Goal: Information Seeking & Learning: Learn about a topic

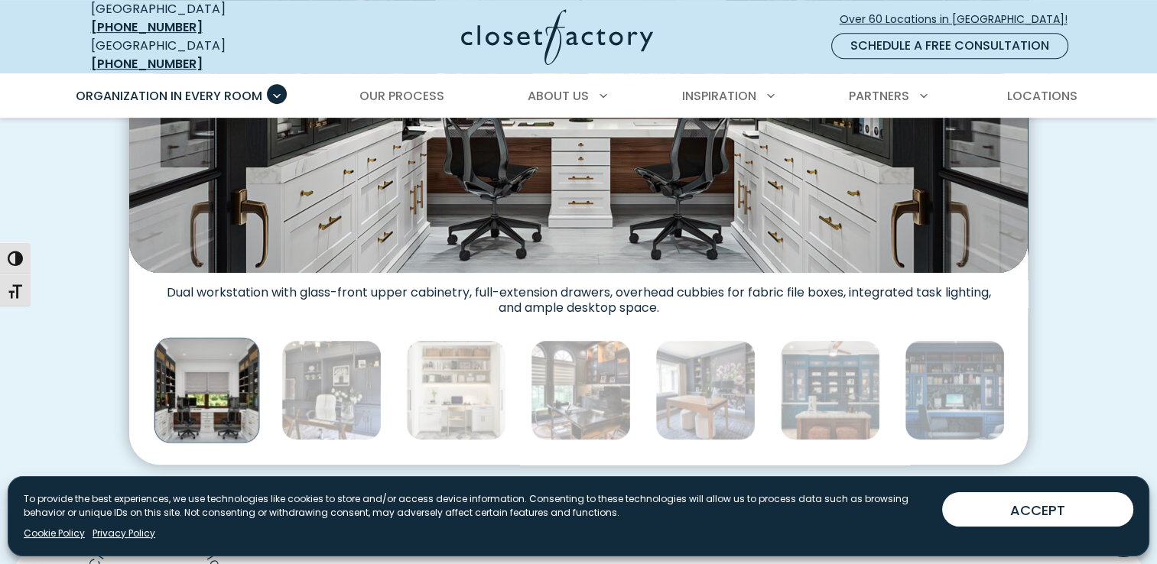
scroll to position [749, 0]
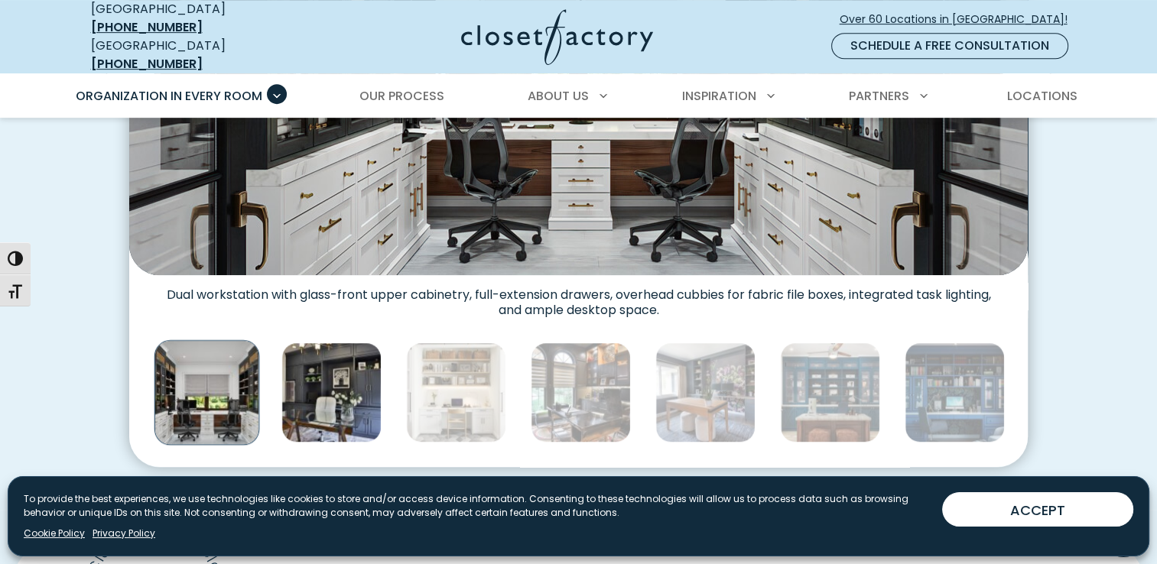
click at [309, 399] on img "Thumbnail Gallery" at bounding box center [331, 393] width 100 height 100
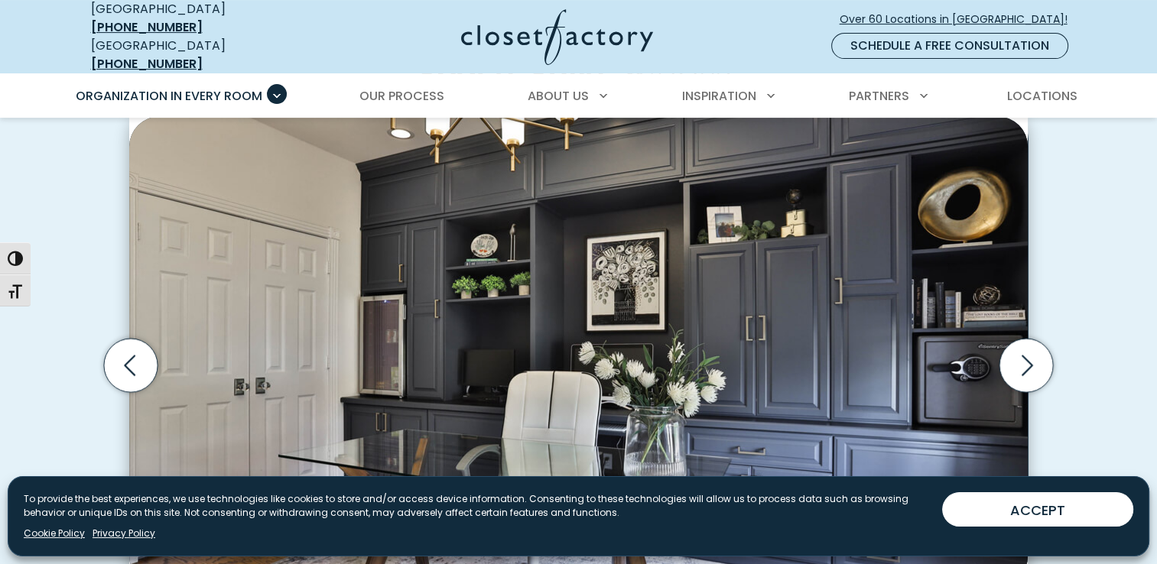
scroll to position [447, 0]
click at [1040, 346] on icon "Next slide" at bounding box center [1026, 365] width 54 height 54
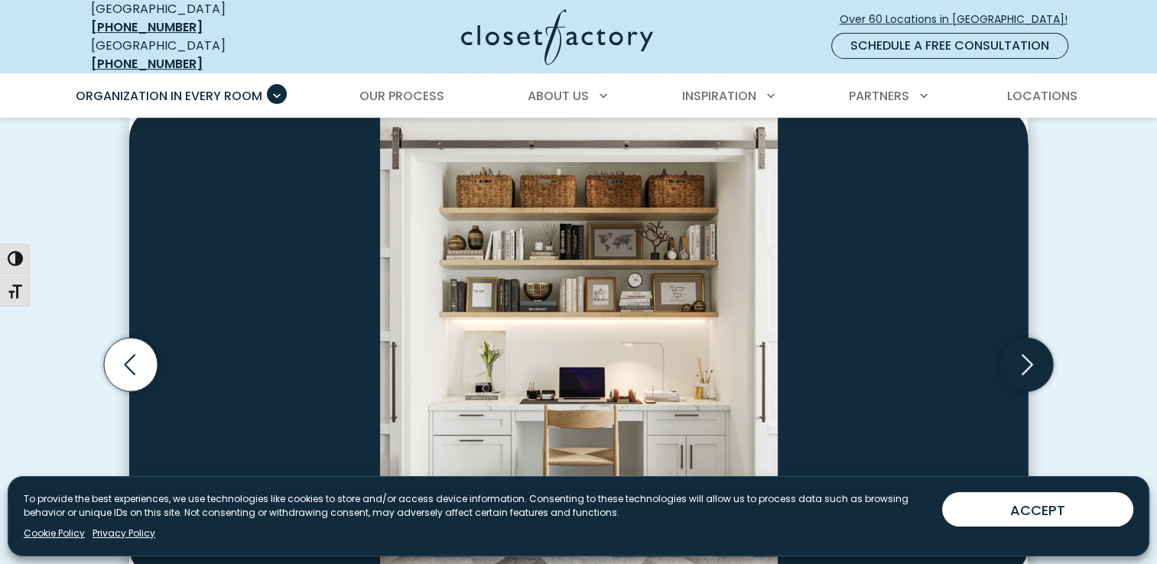
click at [1040, 346] on icon "Next slide" at bounding box center [1026, 365] width 54 height 54
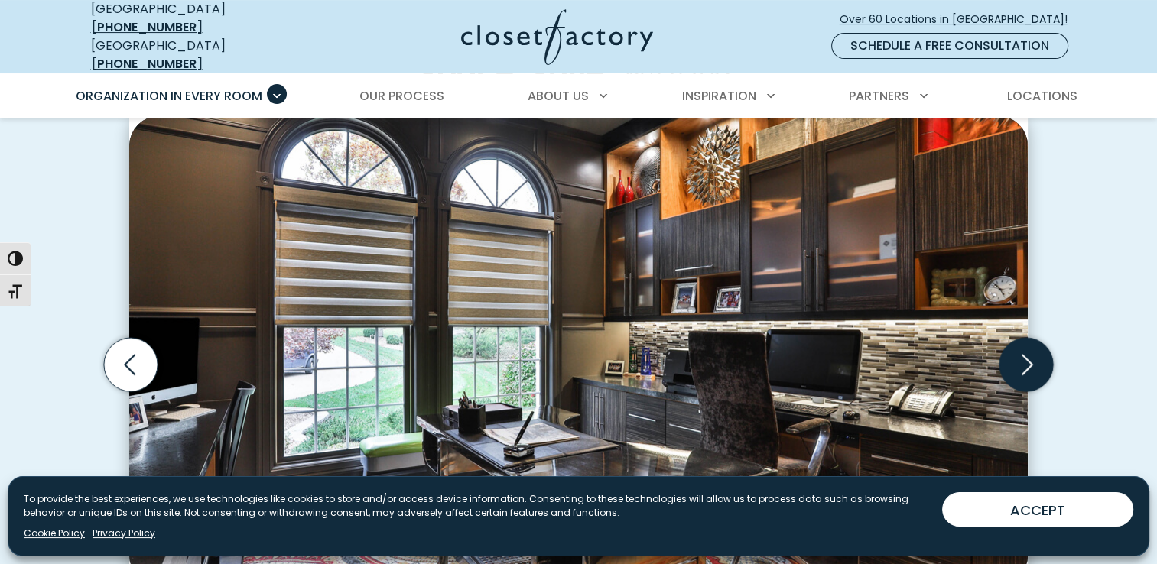
click at [1038, 346] on icon "Next slide" at bounding box center [1026, 365] width 54 height 54
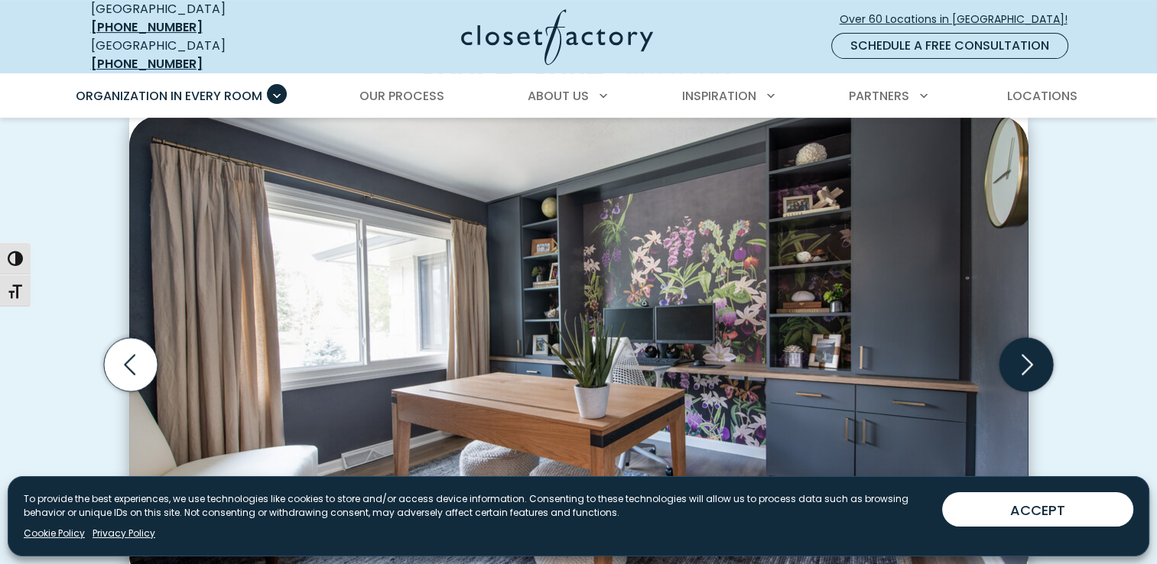
click at [1034, 341] on icon "Next slide" at bounding box center [1026, 365] width 54 height 54
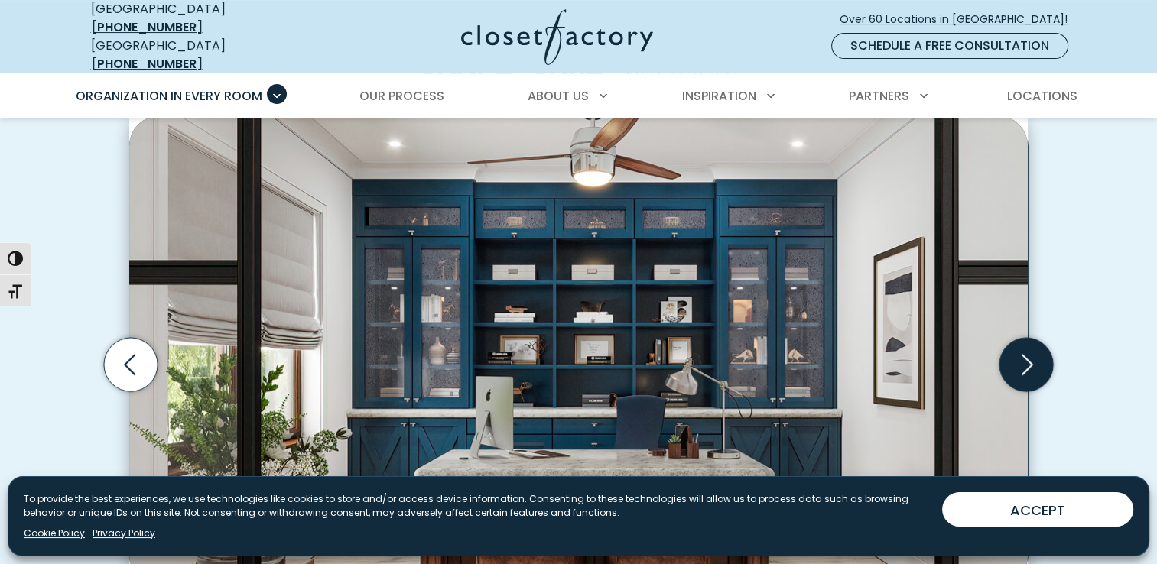
click at [1034, 341] on icon "Next slide" at bounding box center [1026, 365] width 54 height 54
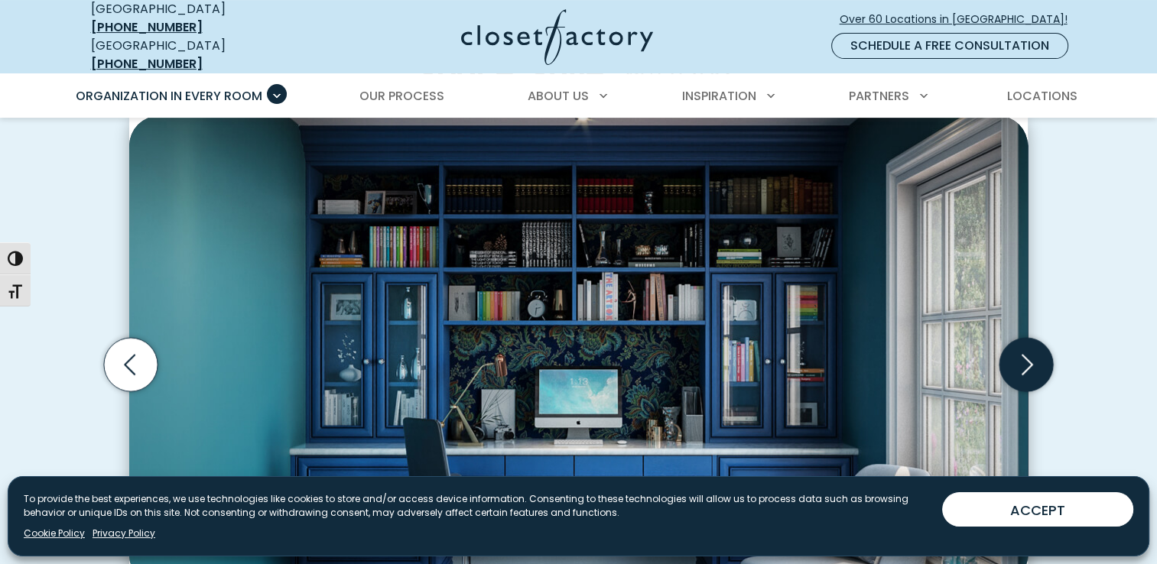
click at [1024, 349] on icon "Next slide" at bounding box center [1026, 365] width 54 height 54
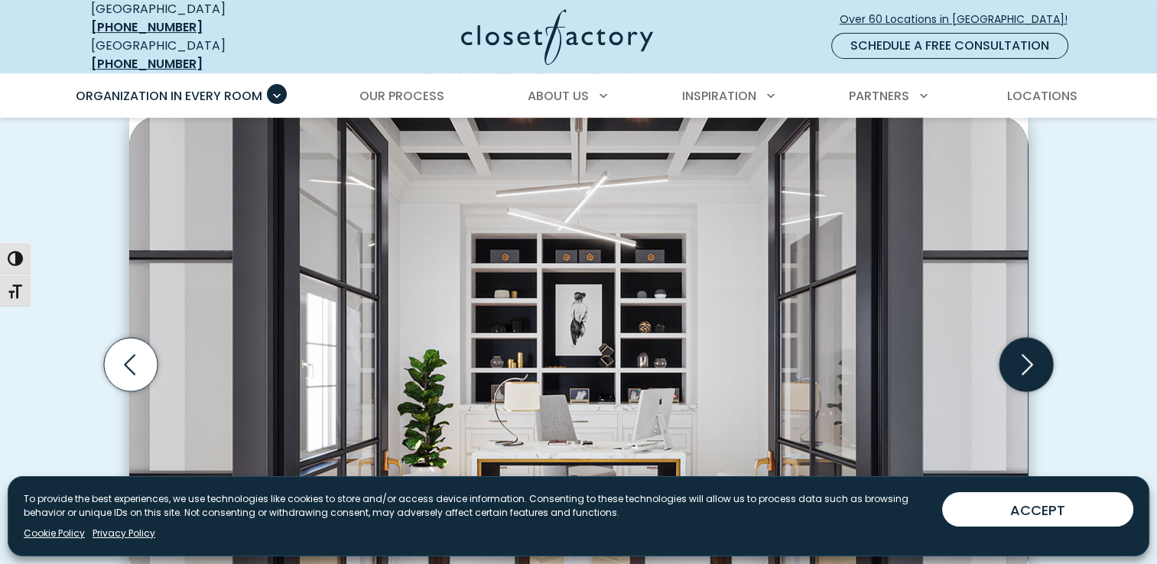
click at [1025, 349] on icon "Next slide" at bounding box center [1026, 365] width 54 height 54
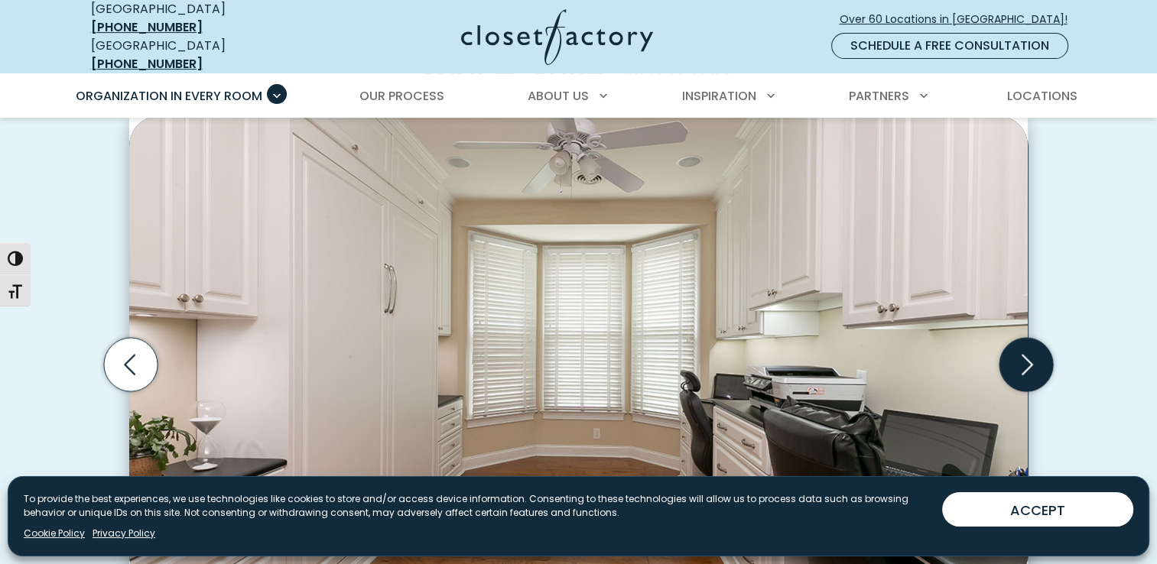
click at [1025, 349] on icon "Next slide" at bounding box center [1026, 365] width 54 height 54
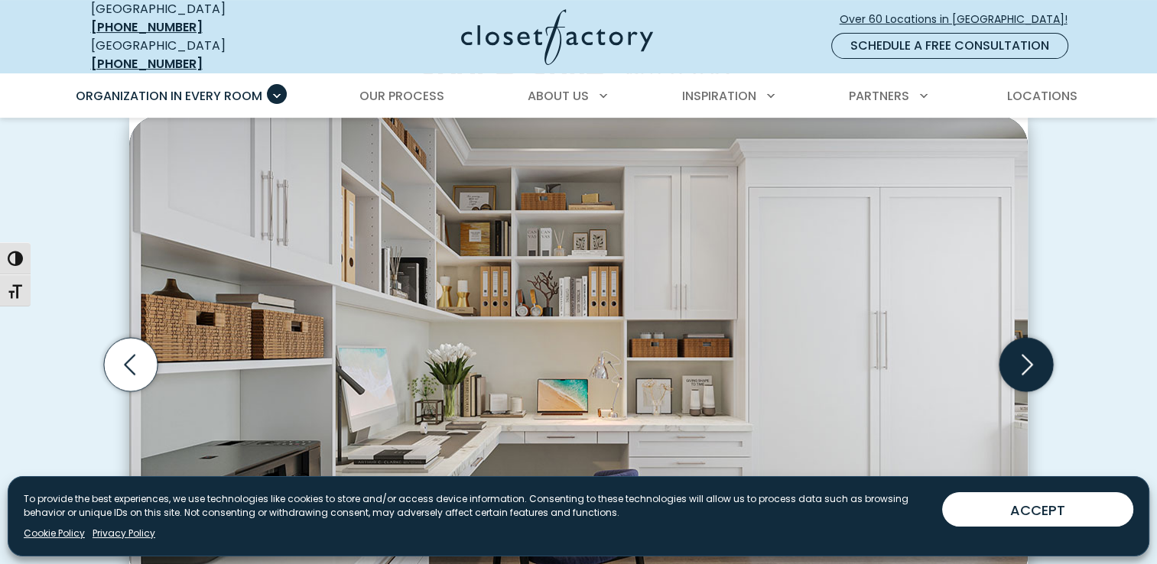
click at [1025, 349] on icon "Next slide" at bounding box center [1026, 365] width 54 height 54
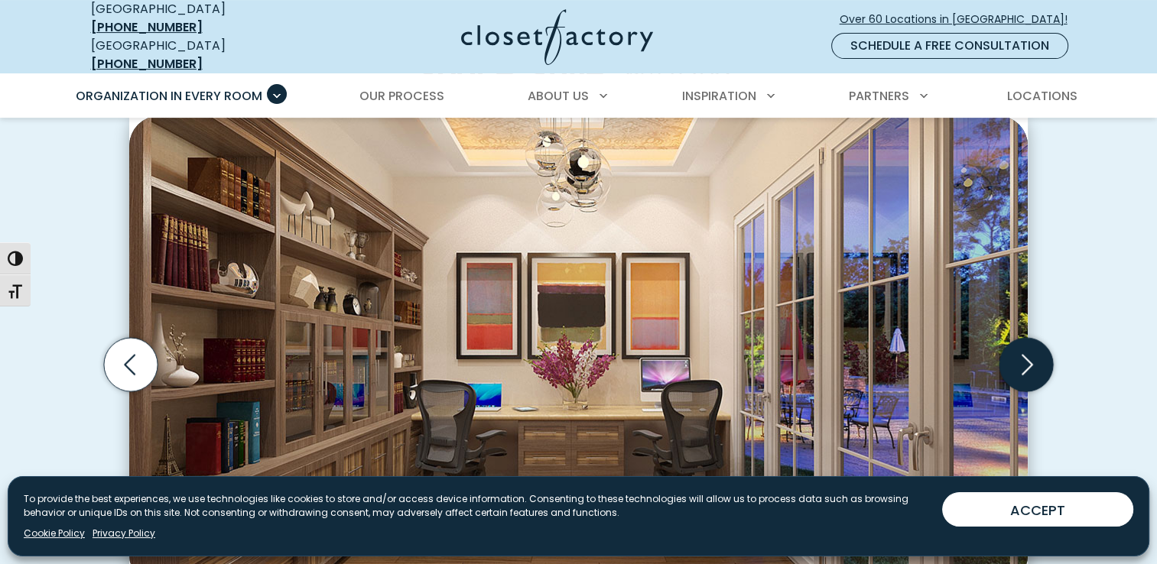
click at [1028, 351] on icon "Next slide" at bounding box center [1026, 365] width 54 height 54
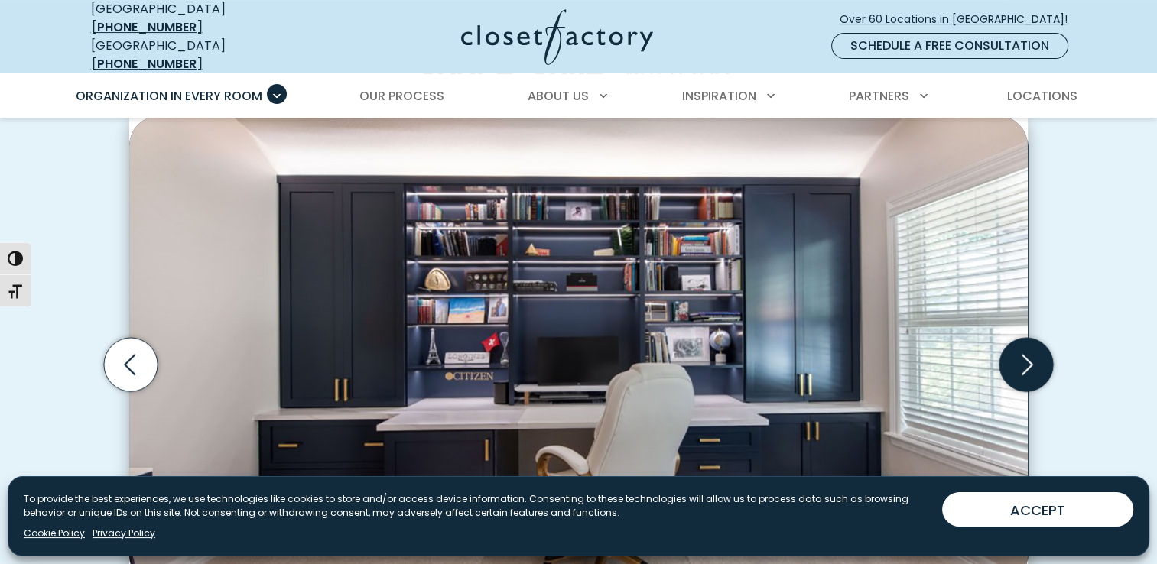
click at [1026, 347] on icon "Next slide" at bounding box center [1026, 365] width 54 height 54
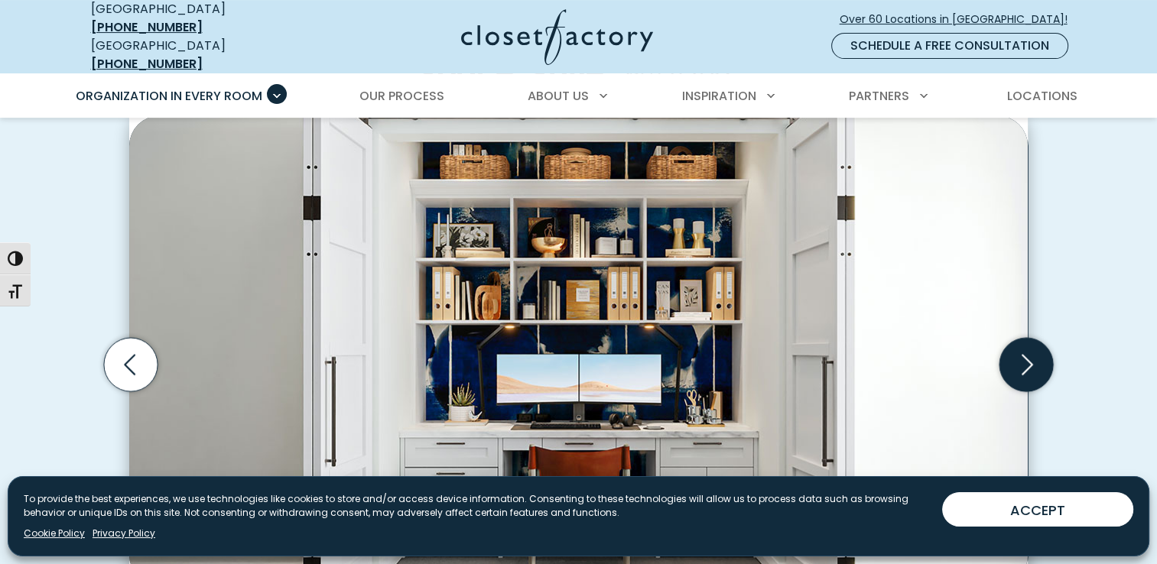
click at [1026, 347] on icon "Next slide" at bounding box center [1026, 365] width 54 height 54
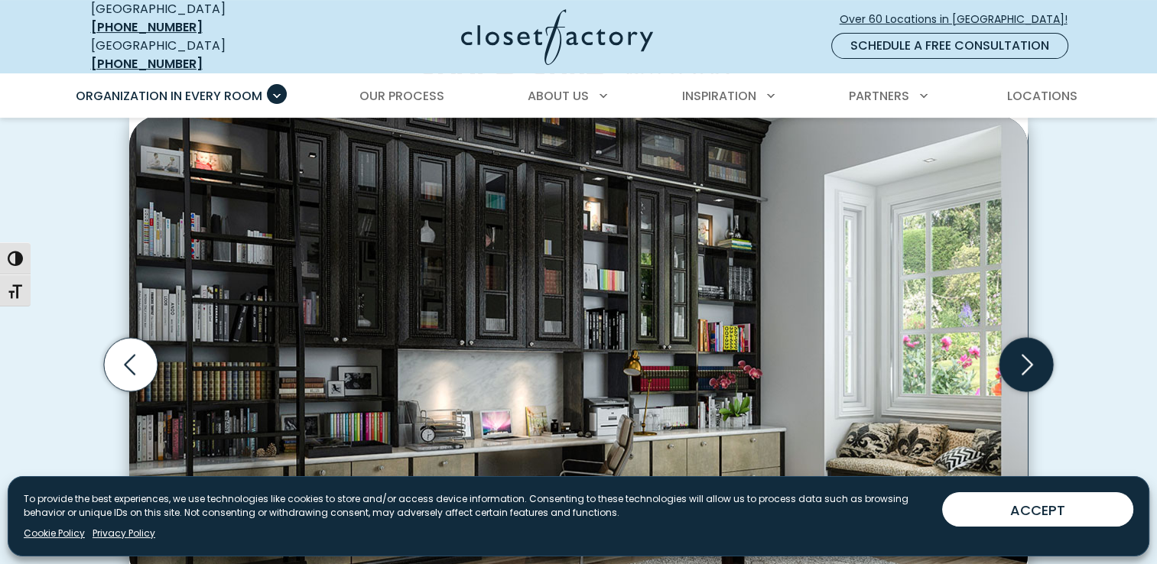
click at [1026, 347] on icon "Next slide" at bounding box center [1026, 365] width 54 height 54
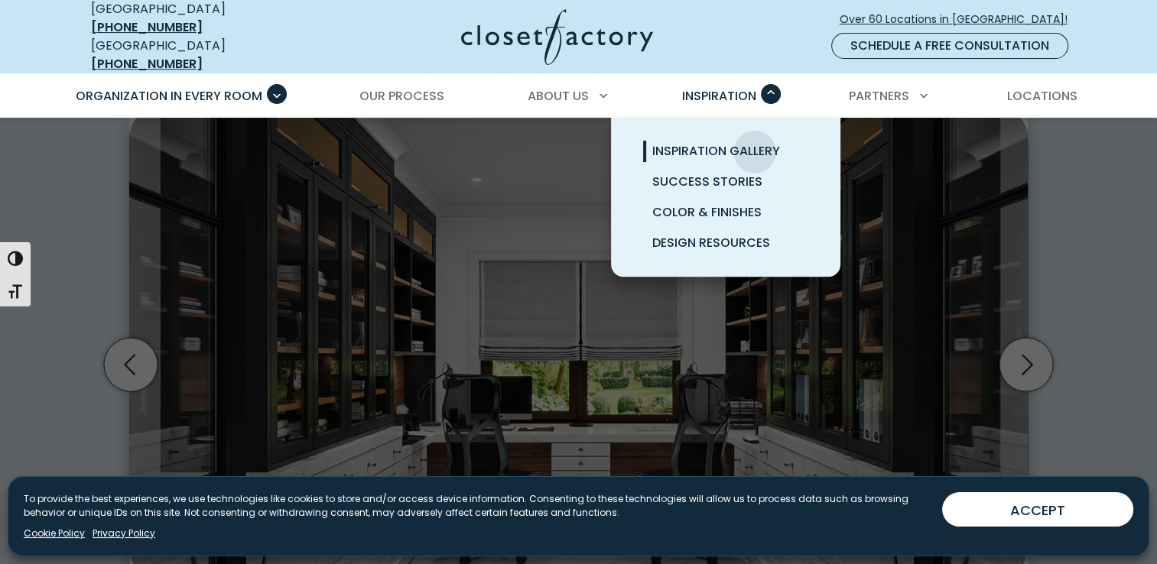
click at [755, 142] on span "Inspiration Gallery" at bounding box center [716, 151] width 128 height 18
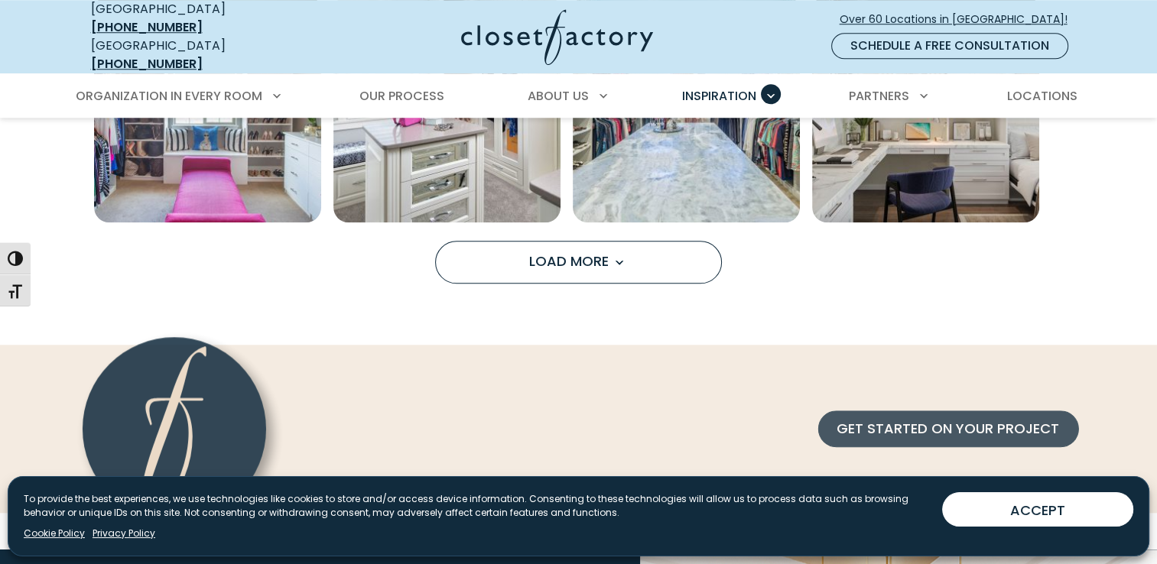
scroll to position [1382, 0]
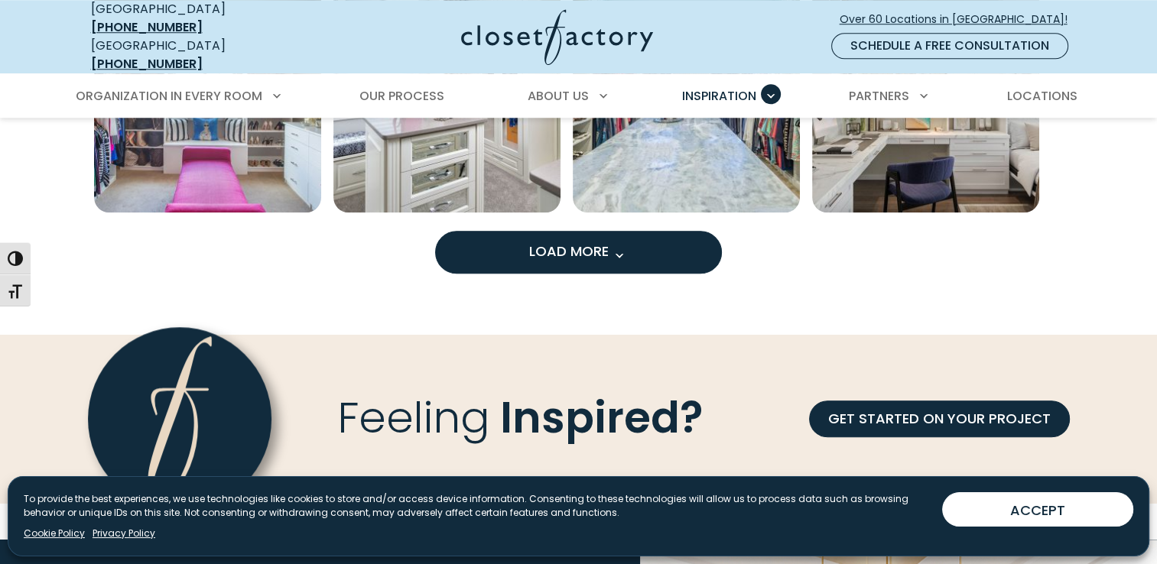
click at [619, 245] on span "Load more inspiration gallery images" at bounding box center [619, 255] width 20 height 20
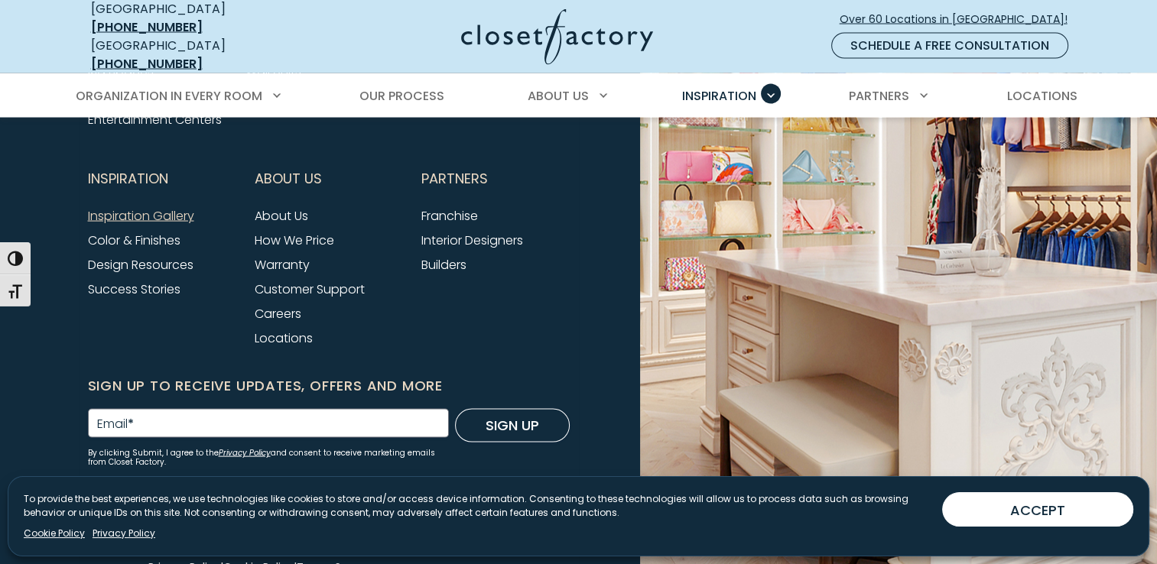
scroll to position [3124, 0]
